Goal: Task Accomplishment & Management: Manage account settings

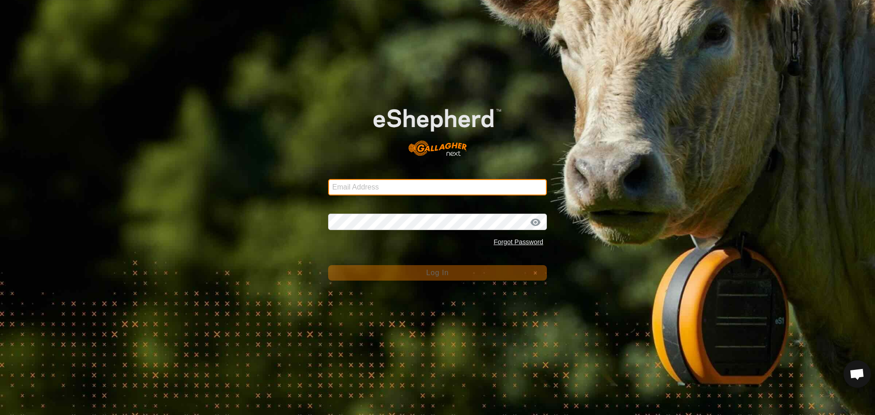
click at [416, 185] on input "Email Address" at bounding box center [437, 187] width 219 height 16
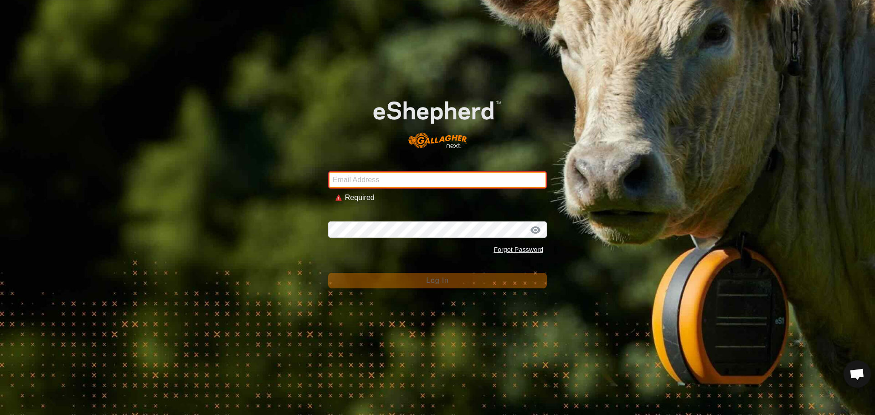
type input "johnhpearson@gmail.com"
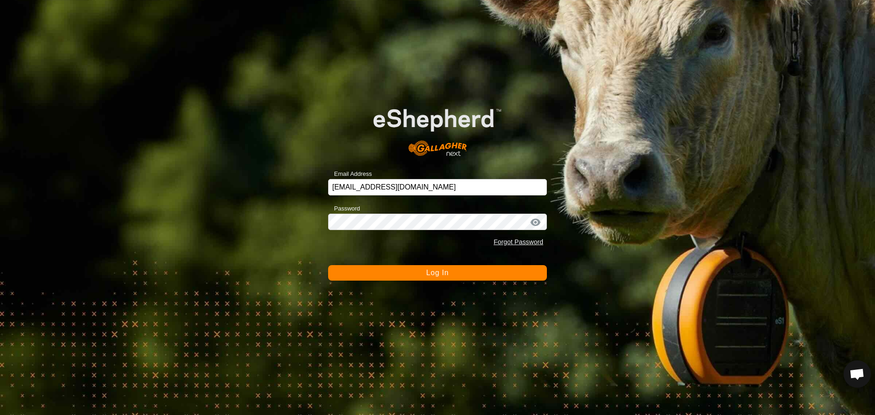
click at [438, 277] on span "Log In" at bounding box center [437, 273] width 22 height 8
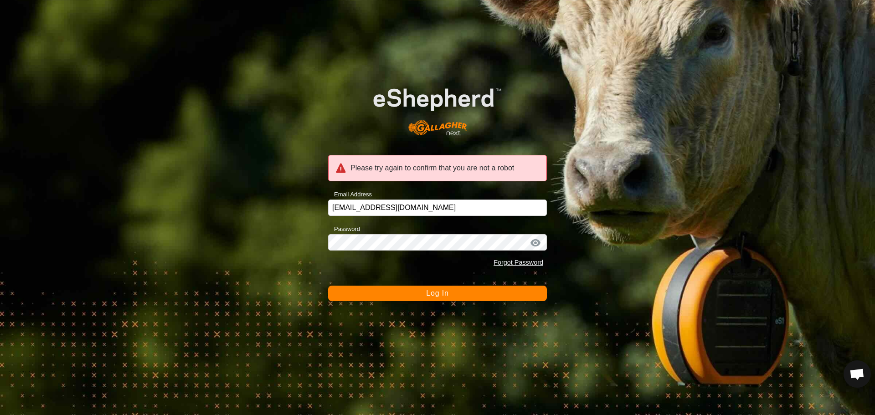
click at [440, 291] on span "Log In" at bounding box center [437, 293] width 22 height 8
